Goal: Share content: Share content

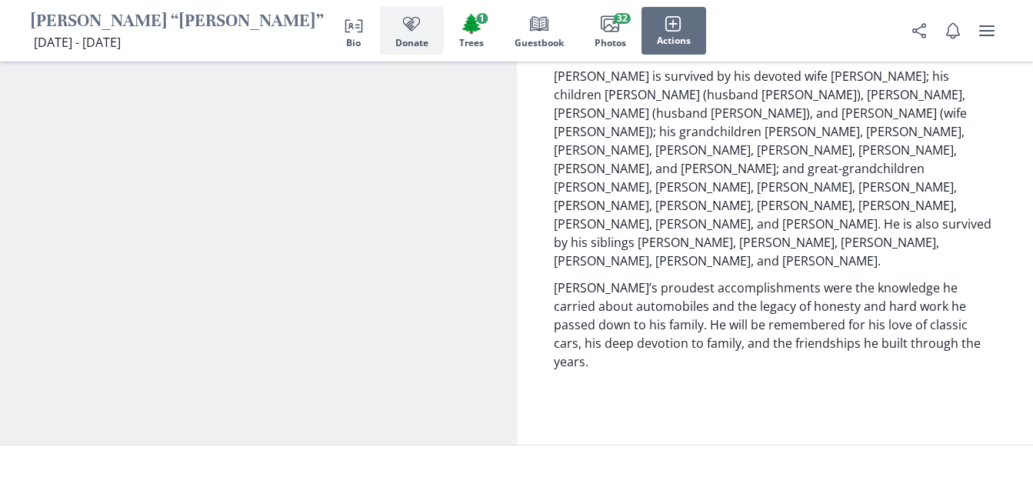
scroll to position [2856, 0]
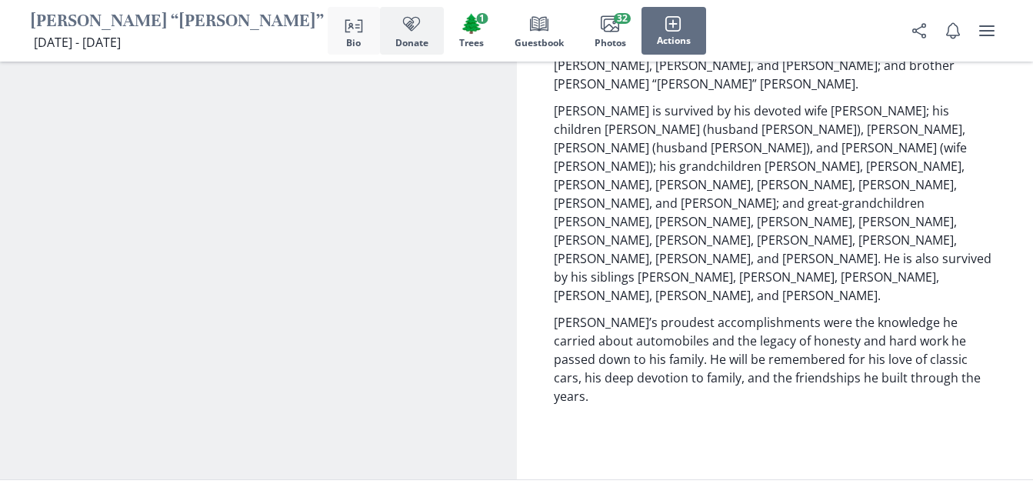
click at [353, 28] on icon "Person profile" at bounding box center [353, 24] width 18 height 18
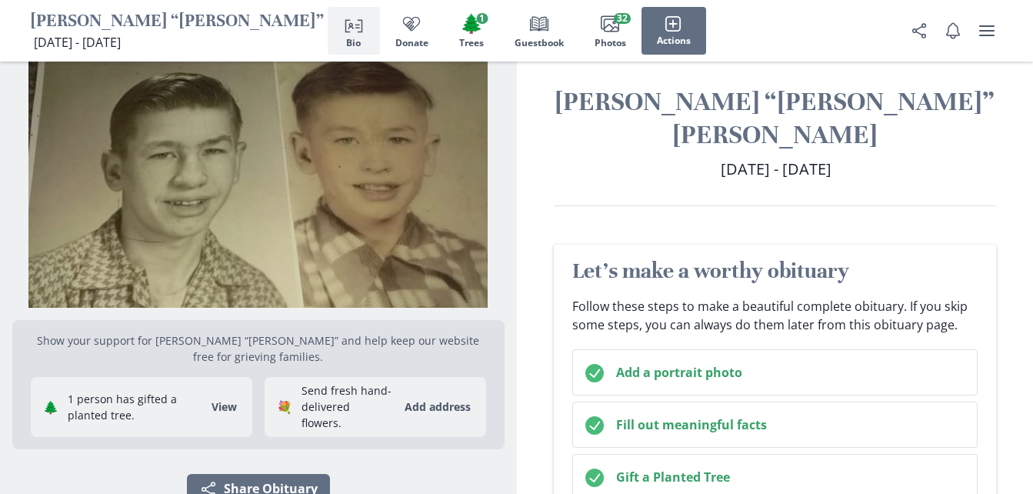
scroll to position [0, 0]
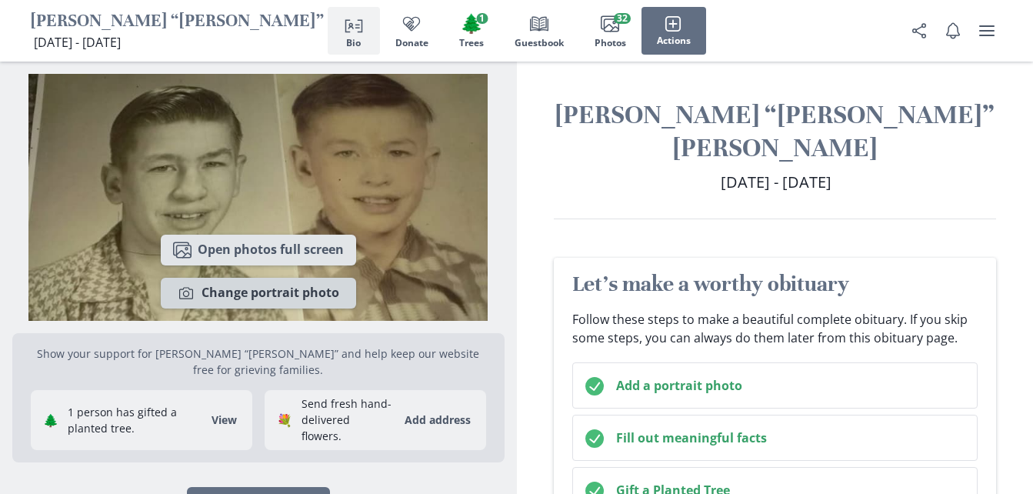
click at [301, 298] on button "Camera Change portrait photo" at bounding box center [258, 293] width 195 height 31
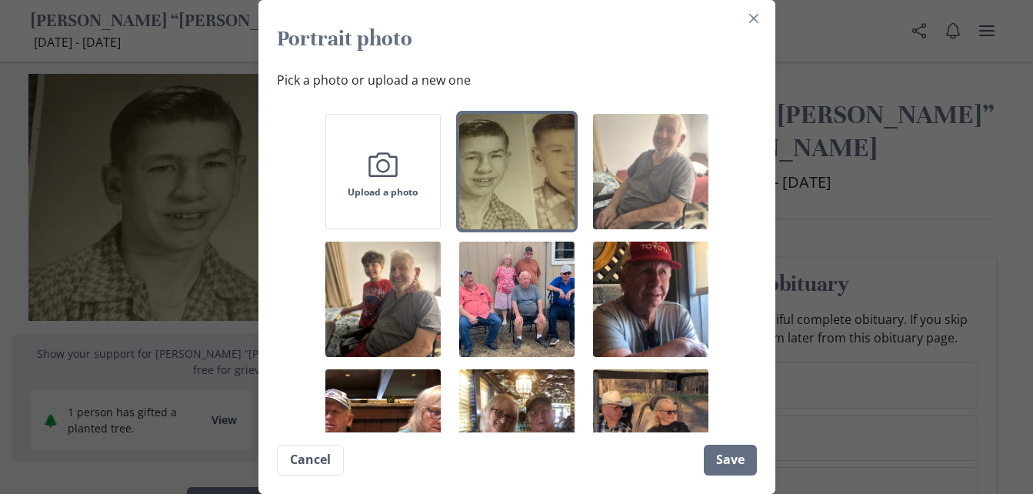
click at [669, 199] on img "button" at bounding box center [650, 171] width 115 height 115
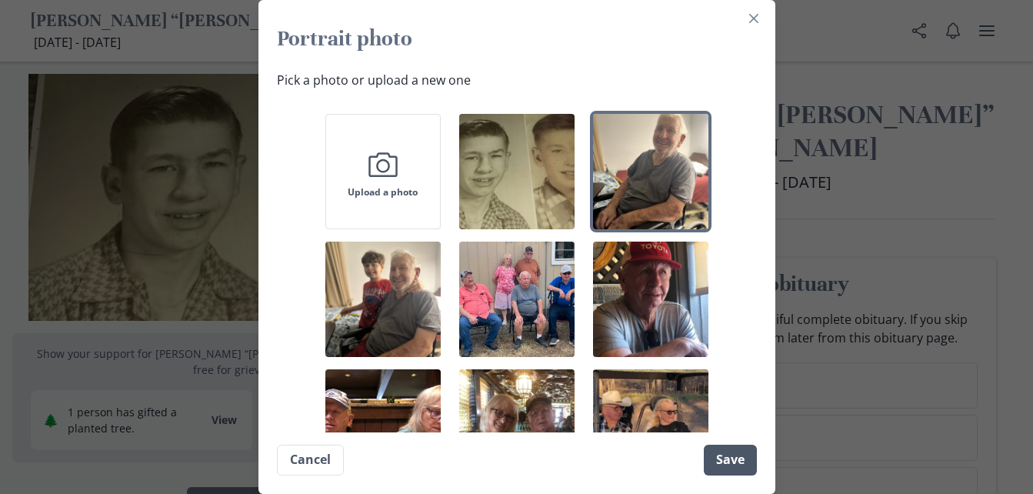
click at [734, 459] on button "Save" at bounding box center [729, 459] width 53 height 31
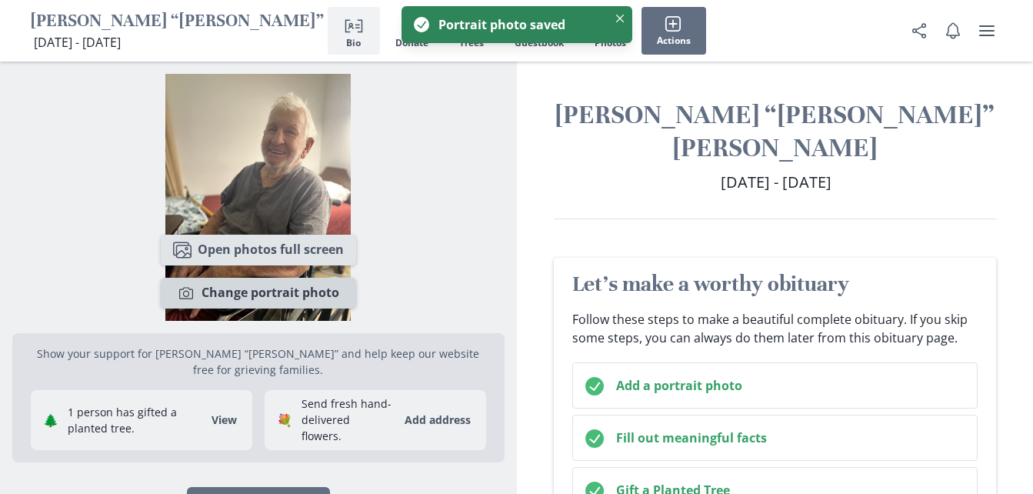
click at [314, 295] on button "Camera Change portrait photo" at bounding box center [258, 293] width 195 height 31
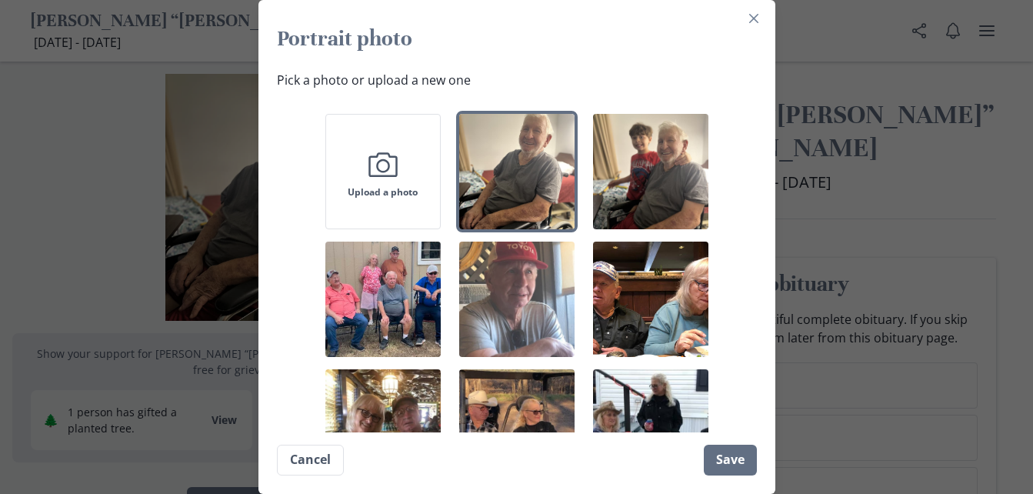
click at [527, 319] on img "button" at bounding box center [516, 298] width 115 height 115
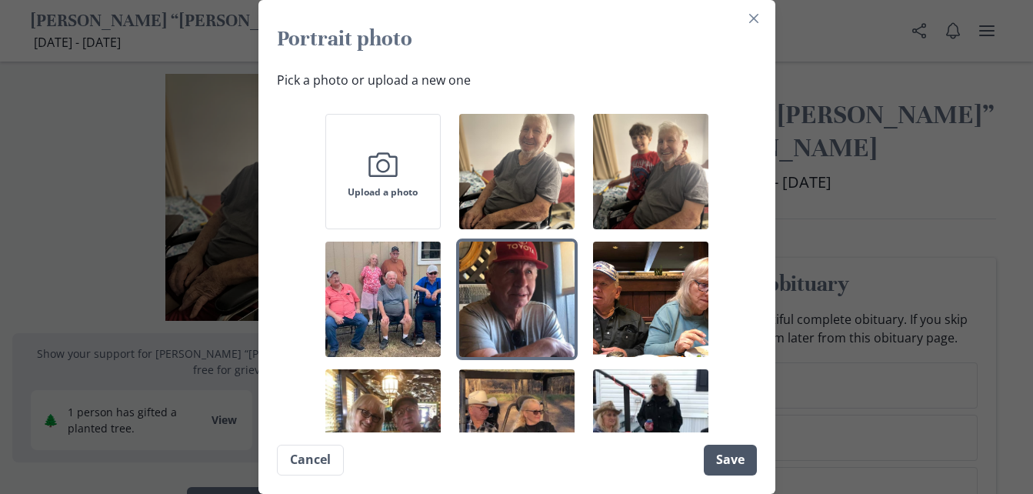
click at [747, 461] on button "Save" at bounding box center [729, 459] width 53 height 31
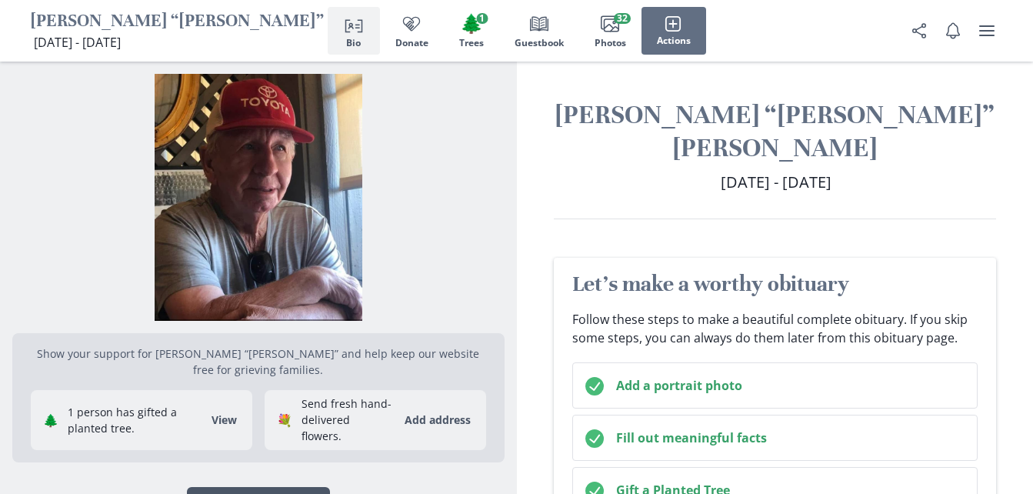
click at [257, 487] on button "Share Share Obituary" at bounding box center [258, 502] width 143 height 31
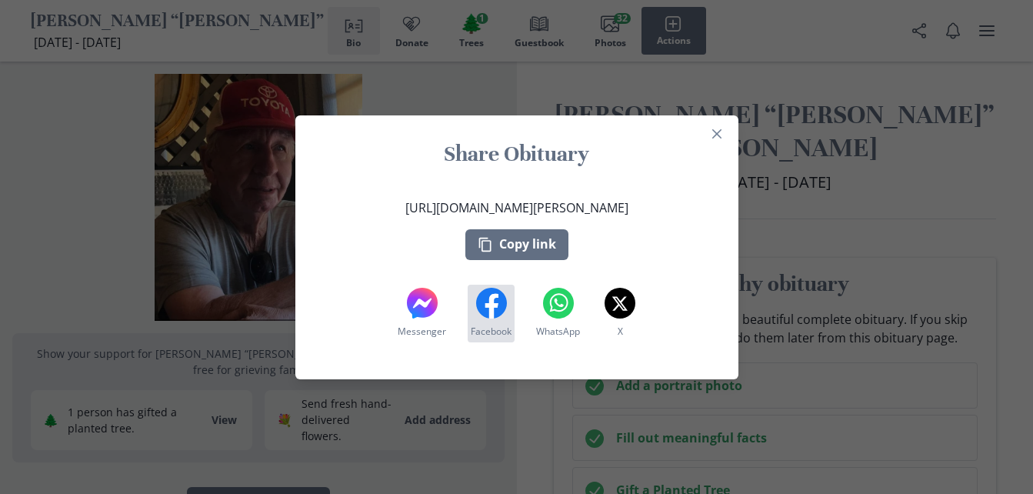
click at [490, 307] on icon at bounding box center [490, 305] width 13 height 25
click at [544, 247] on button "Copy link" at bounding box center [516, 244] width 103 height 31
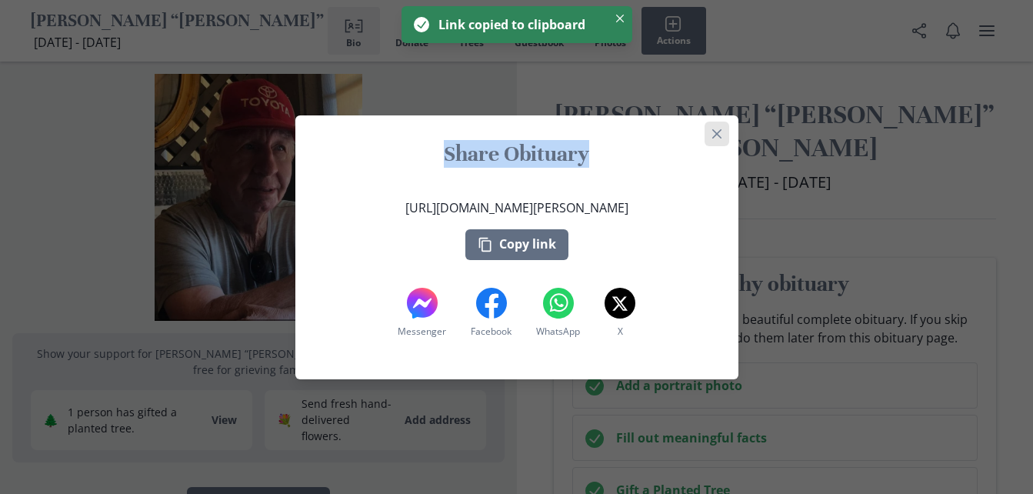
drag, startPoint x: 781, startPoint y: 35, endPoint x: 722, endPoint y: 128, distance: 110.3
click at [722, 128] on div "Share Obituary https://after.io/albert-gene-eugene-snyder Copy link Messenger M…" at bounding box center [516, 247] width 1033 height 494
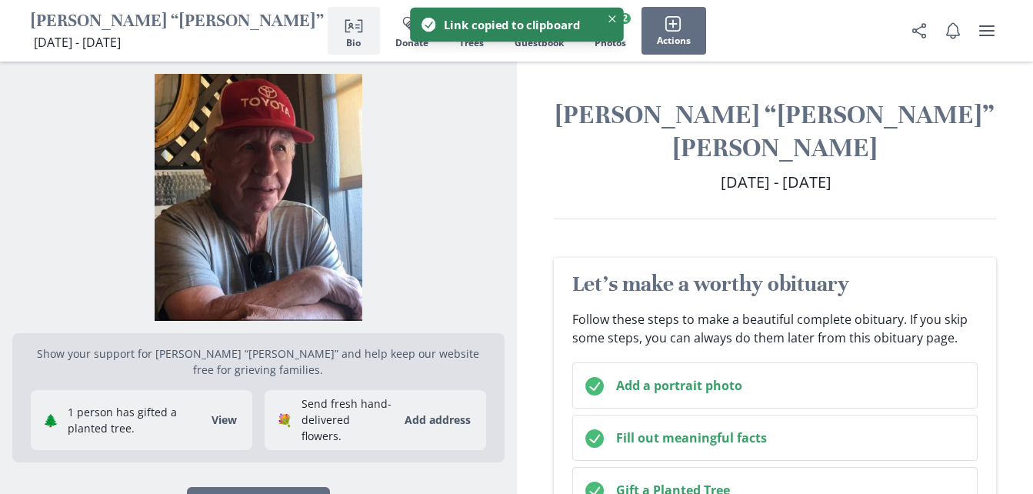
click at [722, 128] on h1 "[PERSON_NAME] “[PERSON_NAME]” [PERSON_NAME]" at bounding box center [775, 131] width 443 height 66
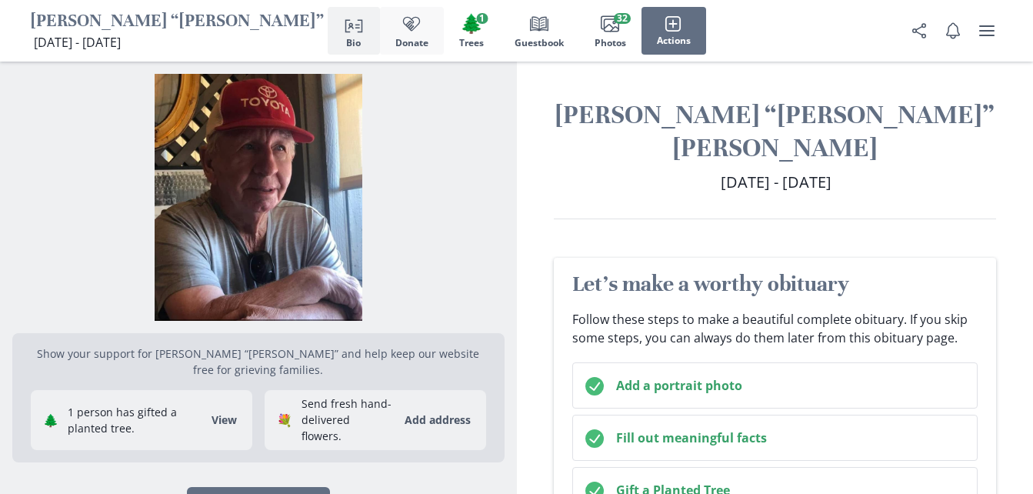
click at [412, 24] on icon "button" at bounding box center [411, 24] width 18 height 18
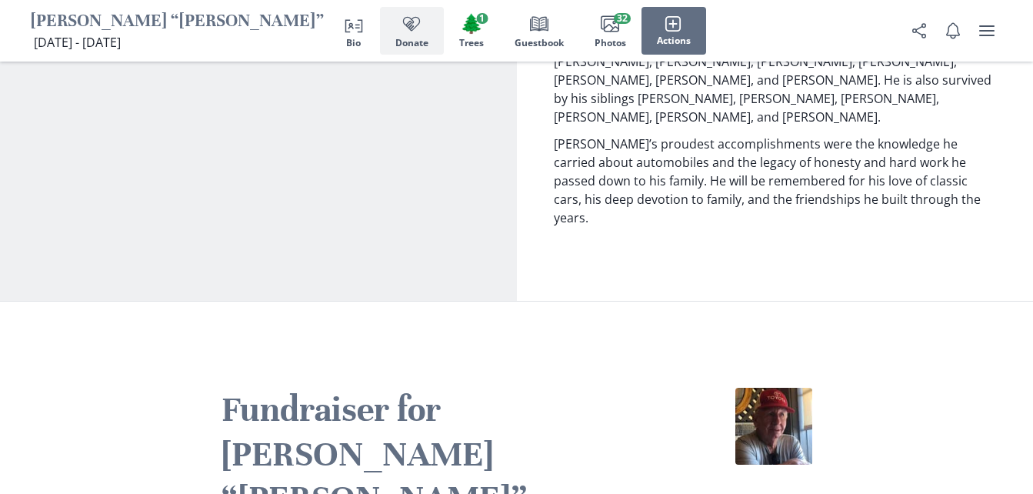
scroll to position [3044, 0]
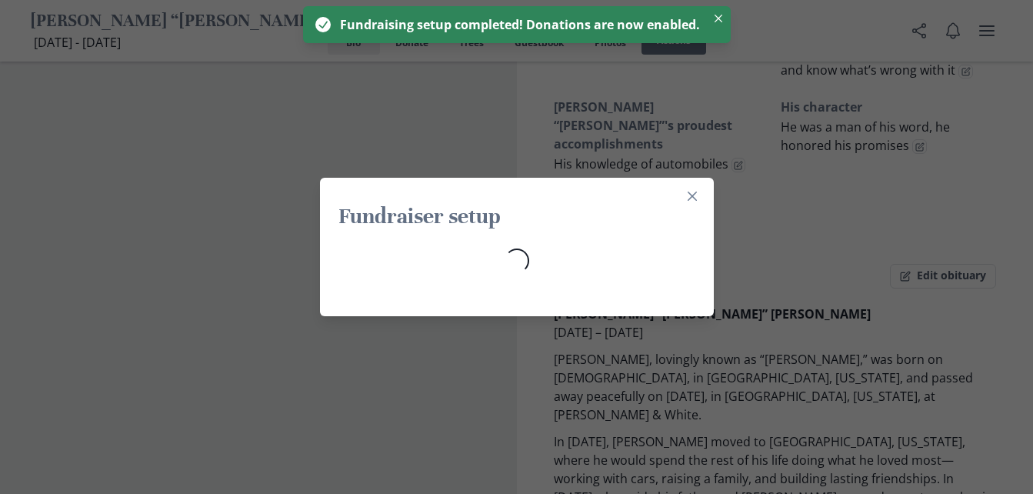
scroll to position [1193, 0]
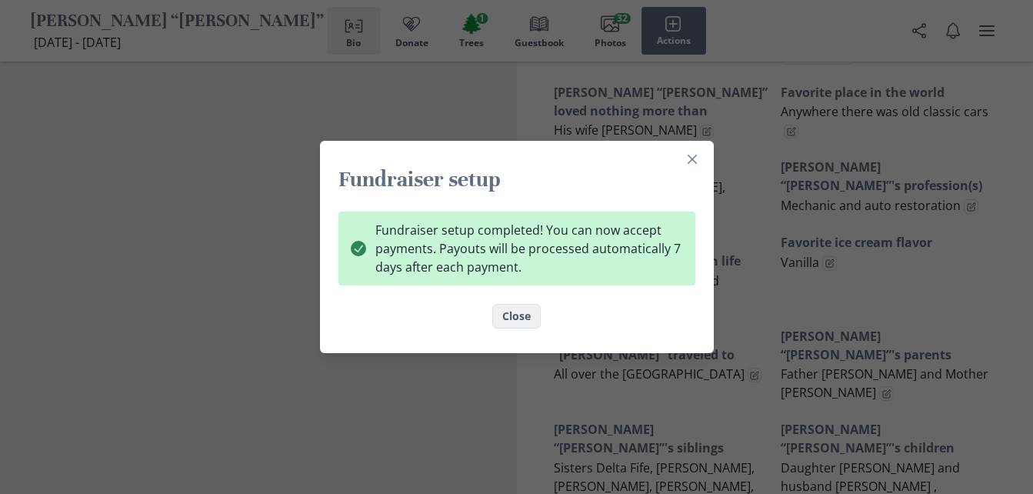
click at [520, 311] on button "Close" at bounding box center [516, 316] width 48 height 25
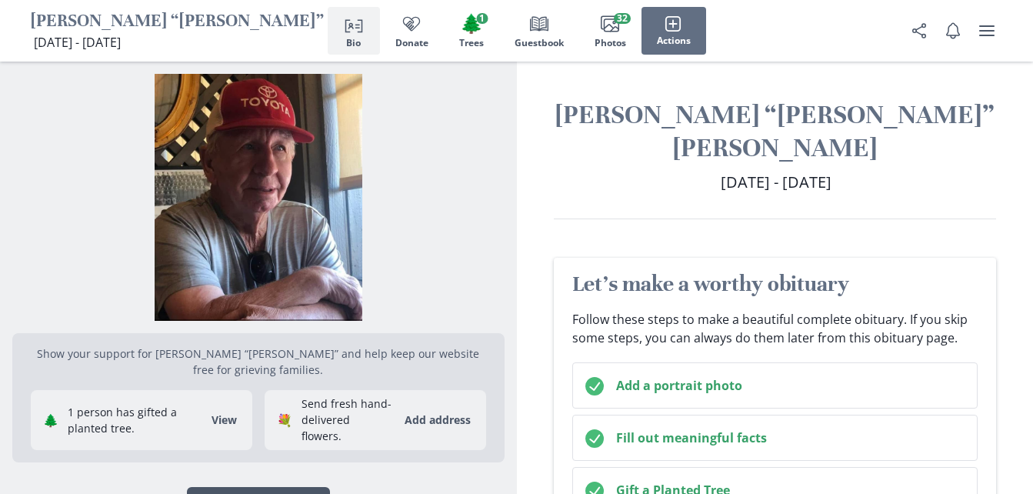
click at [278, 487] on button "Share Share Obituary" at bounding box center [258, 502] width 143 height 31
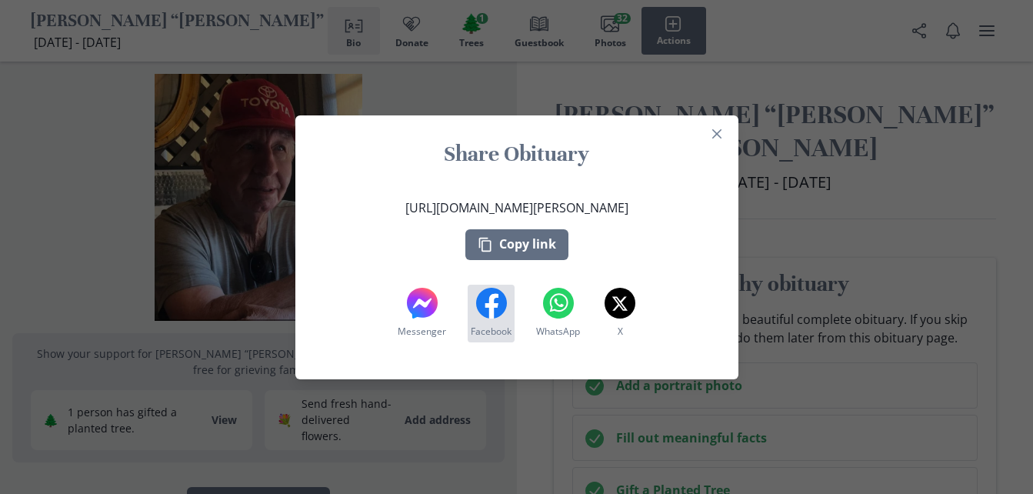
click at [491, 308] on icon at bounding box center [491, 303] width 31 height 31
click at [719, 126] on button "Close" at bounding box center [716, 133] width 25 height 25
